Goal: Task Accomplishment & Management: Use online tool/utility

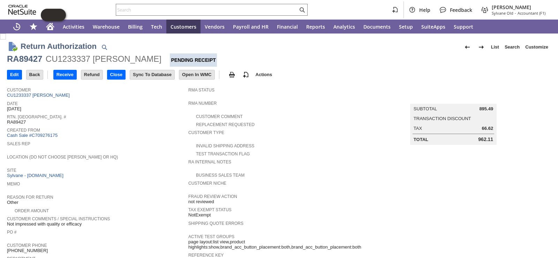
click at [114, 116] on span "Rtn. [GEOGRAPHIC_DATA]. #" at bounding box center [96, 115] width 178 height 7
click at [120, 105] on span "Date" at bounding box center [96, 102] width 178 height 7
click at [127, 129] on span "Created From" at bounding box center [96, 129] width 178 height 7
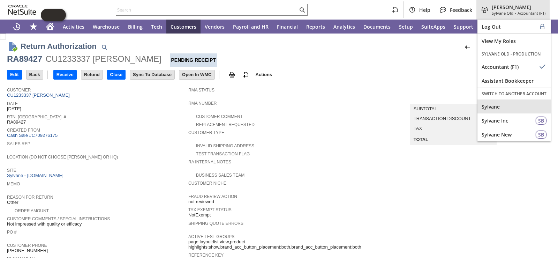
click at [502, 109] on span "Sylvane" at bounding box center [514, 106] width 65 height 7
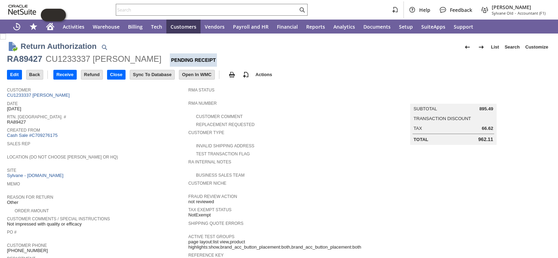
click at [163, 141] on span "Sales Rep" at bounding box center [96, 142] width 178 height 7
click at [68, 77] on input "Receive" at bounding box center [65, 74] width 23 height 9
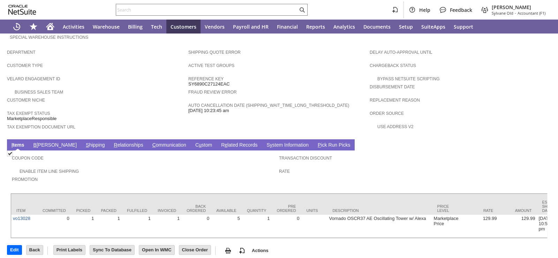
scroll to position [243, 0]
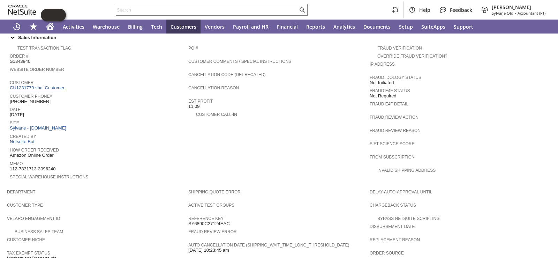
click at [55, 85] on link "CU1231779 shai Customer" at bounding box center [38, 87] width 57 height 5
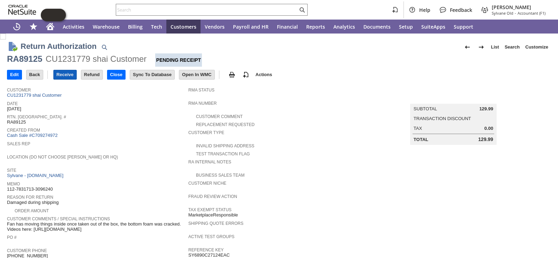
click at [69, 74] on input "Receive" at bounding box center [65, 74] width 23 height 9
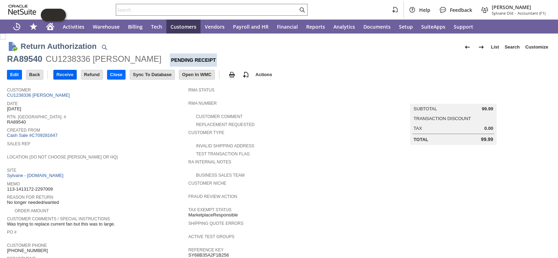
click at [65, 75] on input "Receive" at bounding box center [65, 74] width 23 height 9
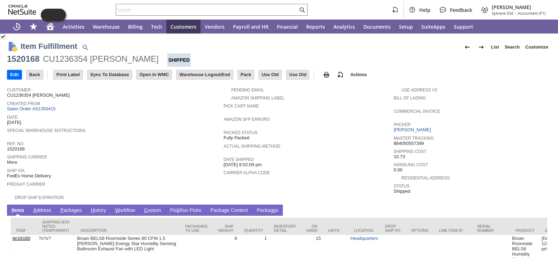
click at [78, 208] on link "P ackages" at bounding box center [71, 210] width 25 height 7
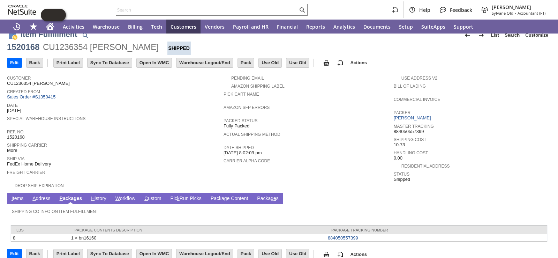
scroll to position [17, 0]
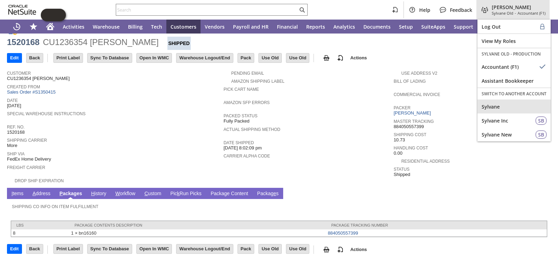
click at [502, 108] on span "Sylvane" at bounding box center [514, 106] width 65 height 7
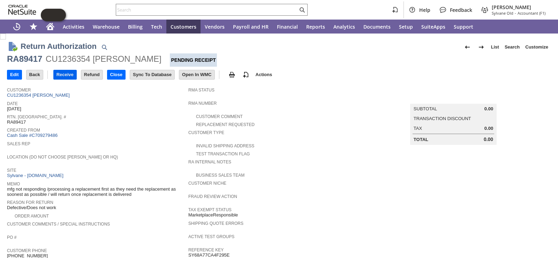
click at [67, 75] on input "Receive" at bounding box center [65, 74] width 23 height 9
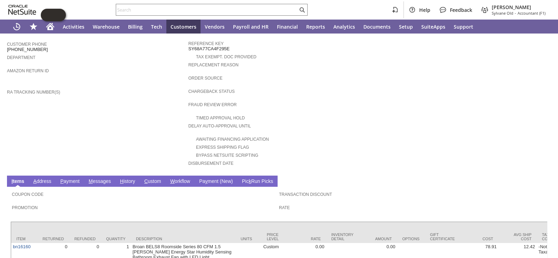
scroll to position [209, 0]
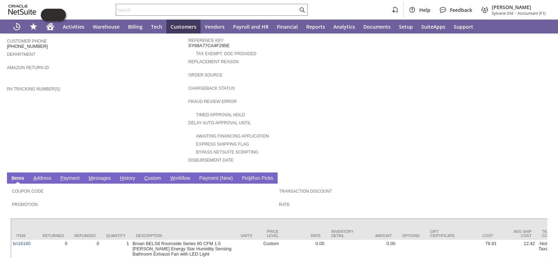
click at [125, 175] on link "H istory" at bounding box center [127, 178] width 19 height 7
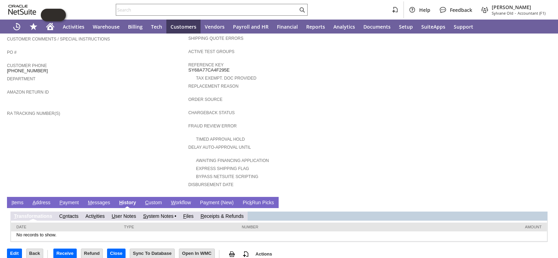
scroll to position [0, 0]
click at [165, 213] on link "S ystem Notes" at bounding box center [158, 216] width 30 height 6
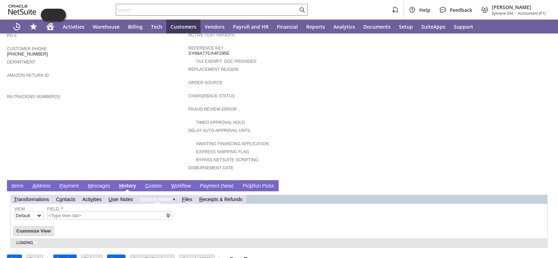
scroll to position [208, 0]
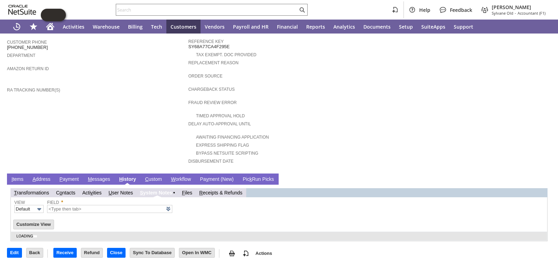
type input "1 to 25 of 65"
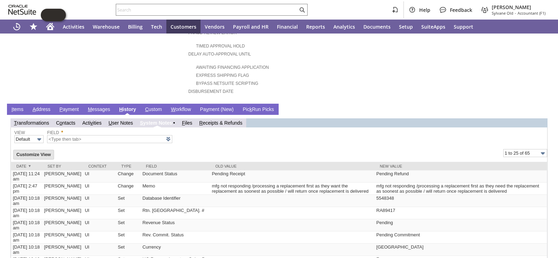
scroll to position [0, 0]
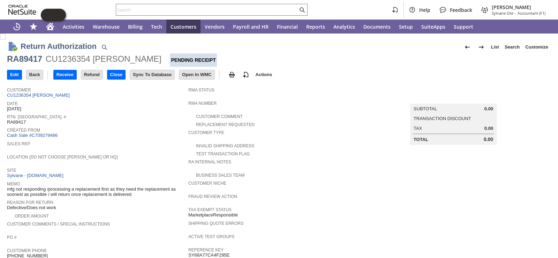
click at [17, 62] on div "RA89417" at bounding box center [24, 58] width 35 height 11
copy div "RA89417"
click at [144, 168] on span "Site" at bounding box center [96, 169] width 178 height 7
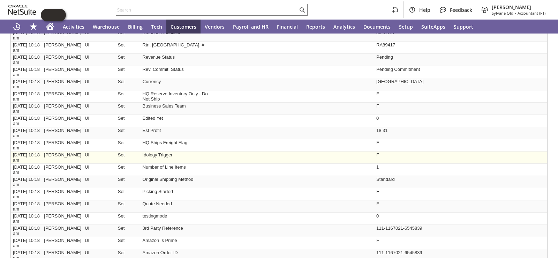
scroll to position [269, 0]
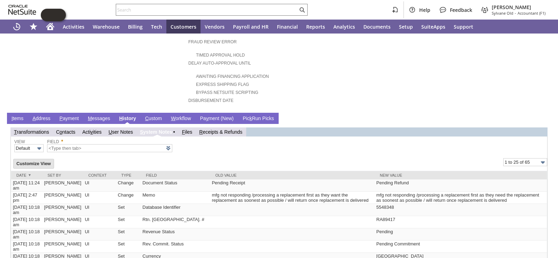
click at [24, 115] on link "I tems" at bounding box center [17, 118] width 15 height 7
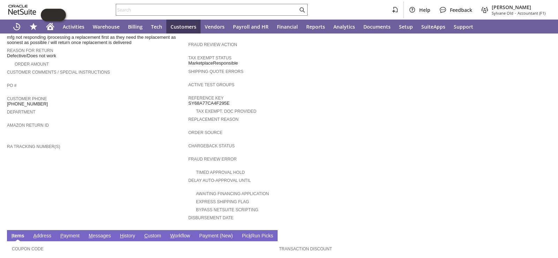
scroll to position [0, 0]
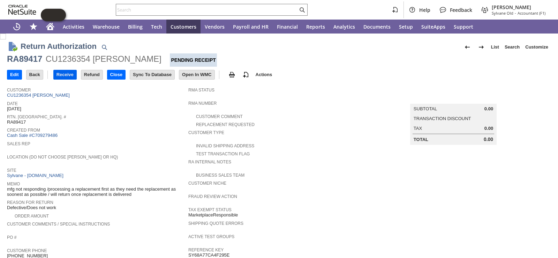
click at [67, 77] on input "Receive" at bounding box center [65, 74] width 23 height 9
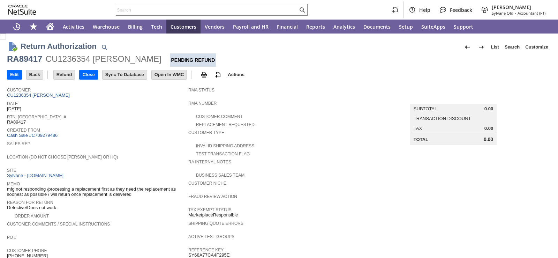
click at [169, 107] on div "Date [DATE]" at bounding box center [96, 105] width 178 height 13
click at [153, 15] on div at bounding box center [212, 10] width 192 height 12
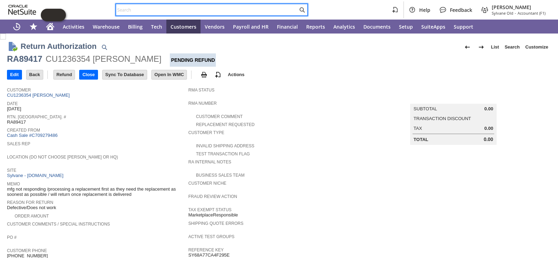
click at [153, 11] on input "text" at bounding box center [207, 10] width 182 height 8
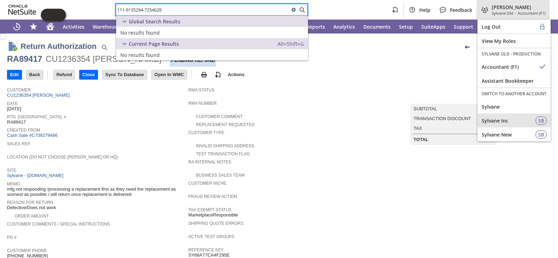
type input "111-9135294-7254628"
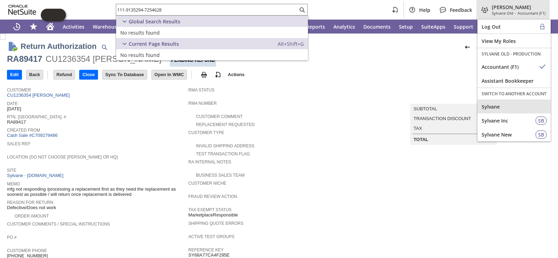
click at [505, 107] on span "Sylvane" at bounding box center [514, 106] width 65 height 7
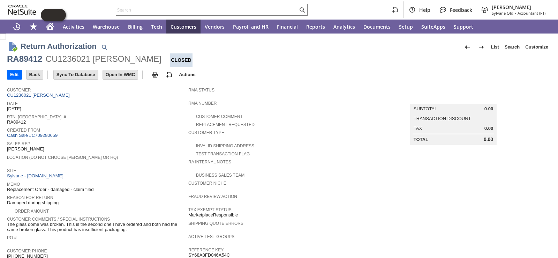
click at [153, 128] on span "Created From" at bounding box center [96, 129] width 178 height 7
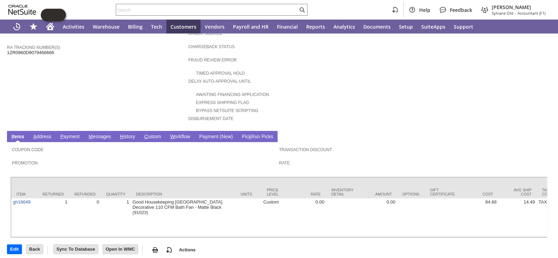
scroll to position [42, 0]
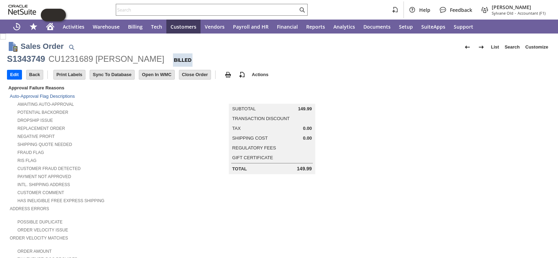
click at [199, 195] on td "Summary Subtotal 149.99 Transaction Discount Tax 0.00 Shipping Cost 0.00 Regula…" at bounding box center [278, 177] width 181 height 187
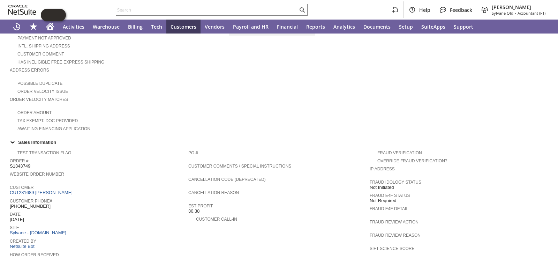
scroll to position [140, 0]
click at [53, 189] on link "CU1231689 [PERSON_NAME]" at bounding box center [42, 191] width 65 height 5
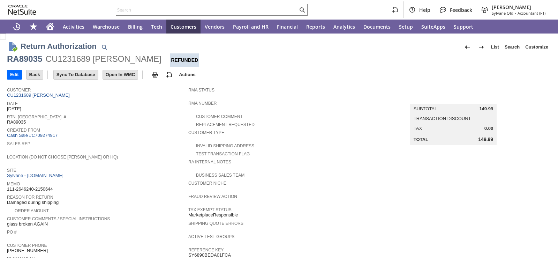
click at [137, 145] on div "Sales Rep" at bounding box center [96, 145] width 178 height 13
drag, startPoint x: 9, startPoint y: 187, endPoint x: 52, endPoint y: 185, distance: 43.6
click at [52, 185] on div "Memo 111-2646240-2150644" at bounding box center [96, 185] width 178 height 13
click at [65, 185] on div "Memo 111-2646240-2150644" at bounding box center [96, 185] width 178 height 13
drag, startPoint x: 65, startPoint y: 185, endPoint x: 8, endPoint y: 187, distance: 56.9
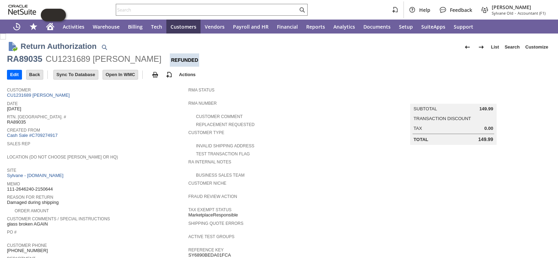
click at [8, 187] on div "Memo 111-2646240-2150644" at bounding box center [96, 185] width 178 height 13
click at [88, 187] on div "Memo 111-2646240-2150644" at bounding box center [96, 185] width 178 height 13
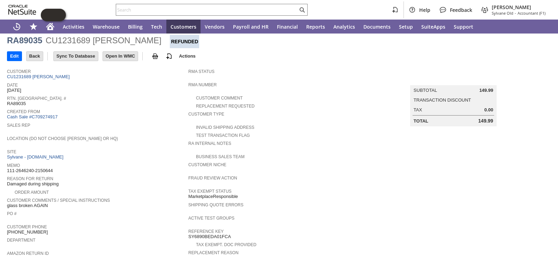
scroll to position [7, 0]
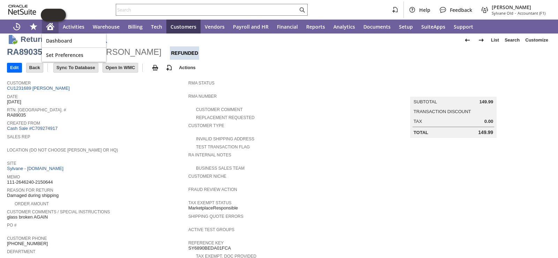
click at [51, 24] on icon "Home" at bounding box center [50, 25] width 8 height 5
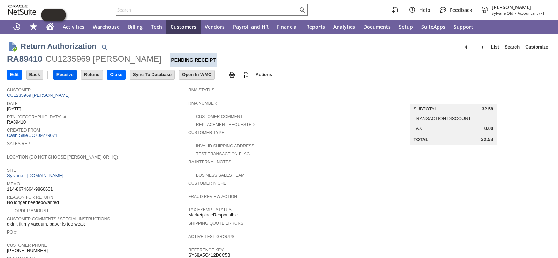
click at [65, 71] on input "Receive" at bounding box center [65, 74] width 23 height 9
